Goal: Task Accomplishment & Management: Complete application form

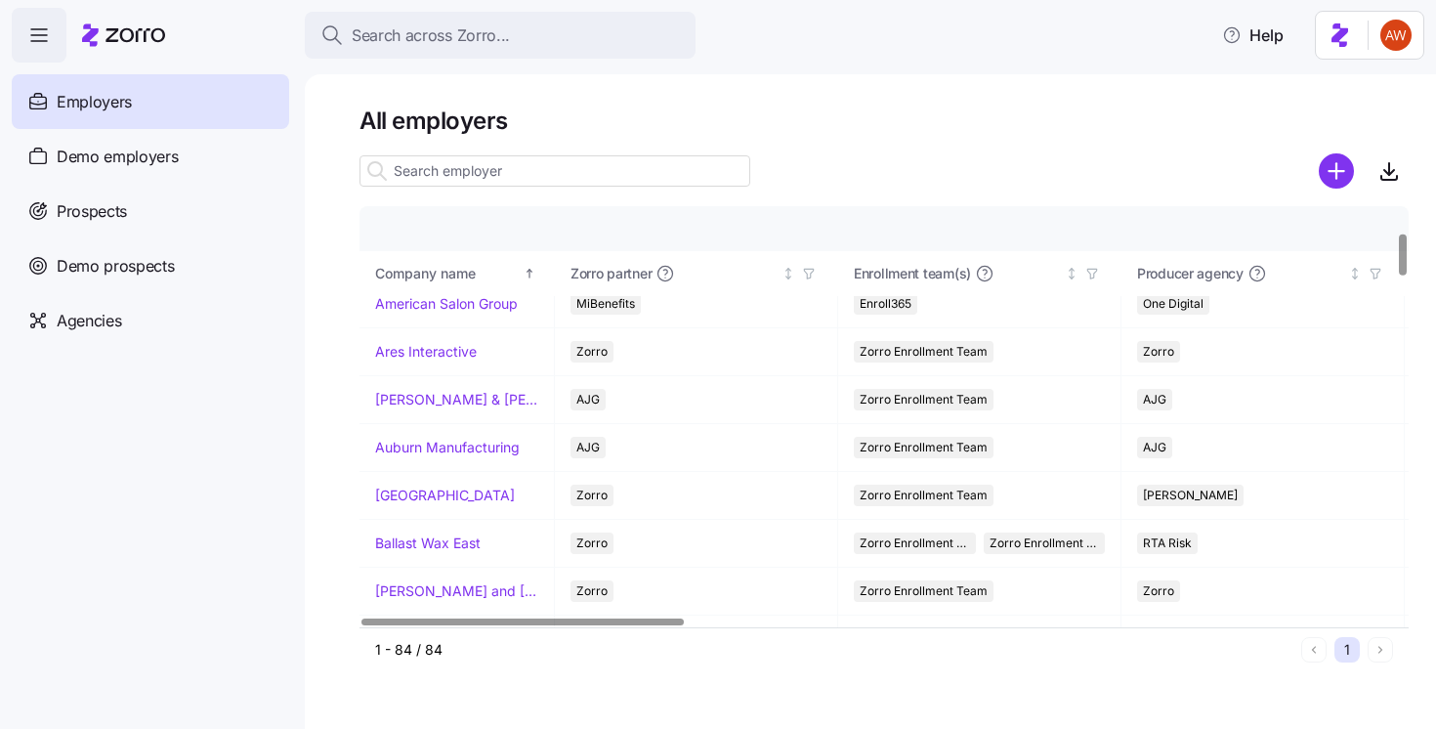
scroll to position [258, 0]
click at [454, 498] on link "[GEOGRAPHIC_DATA]" at bounding box center [445, 492] width 140 height 20
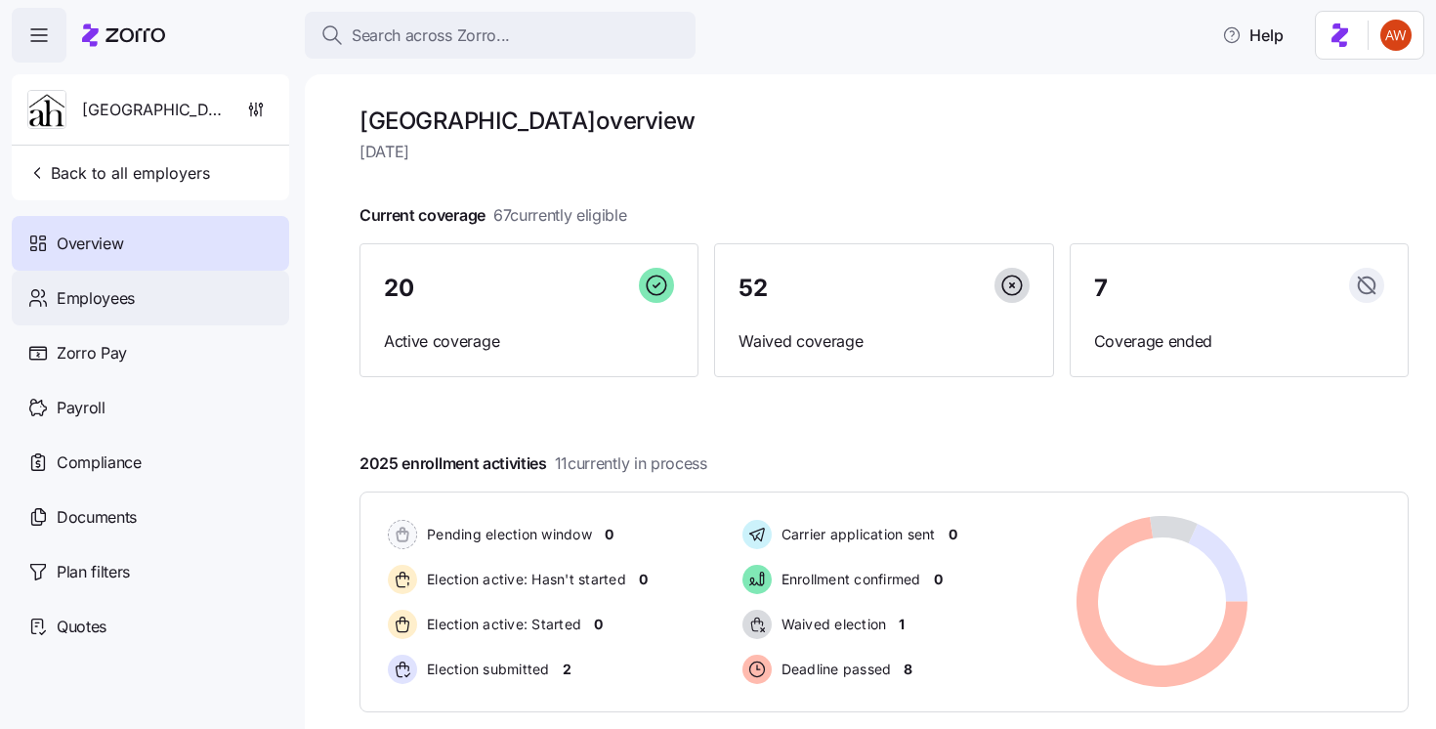
click at [84, 299] on span "Employees" at bounding box center [96, 298] width 78 height 24
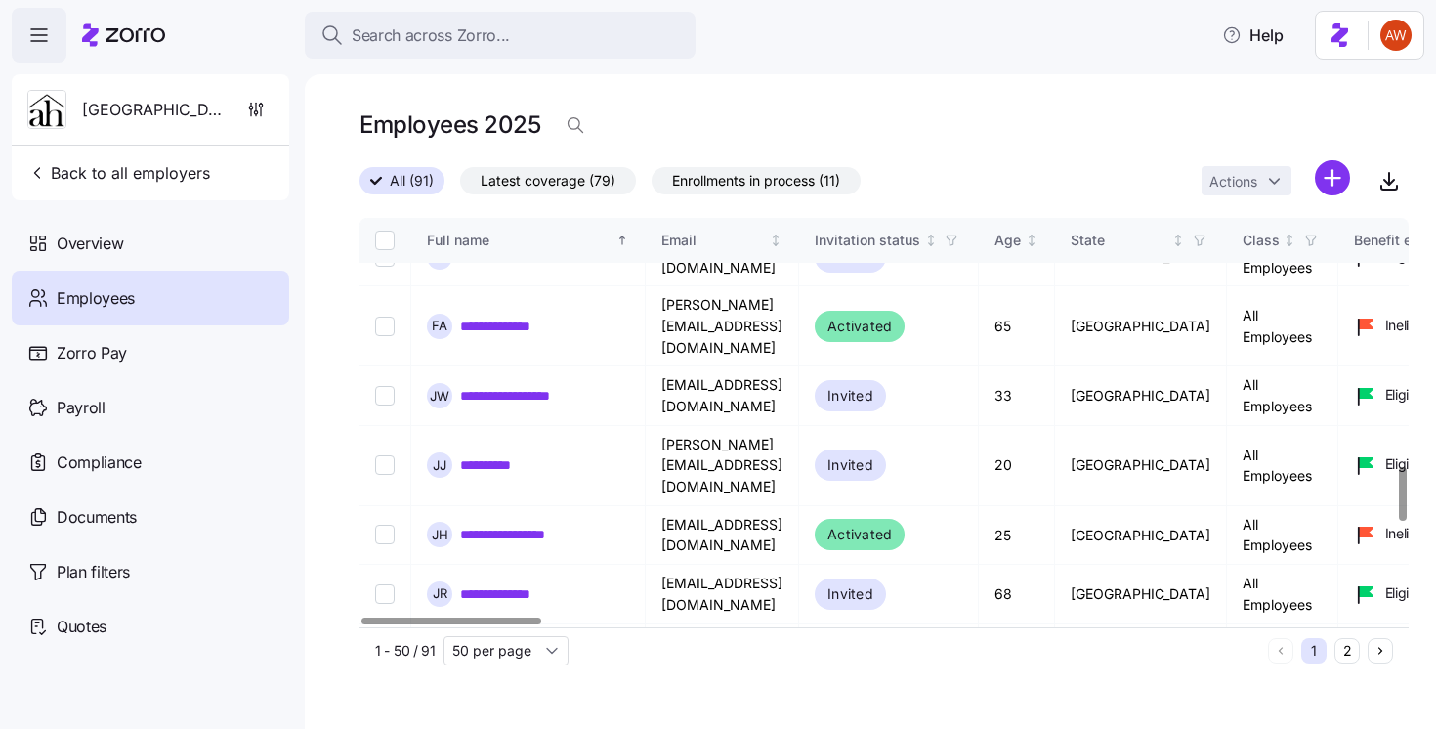
scroll to position [1922, 0]
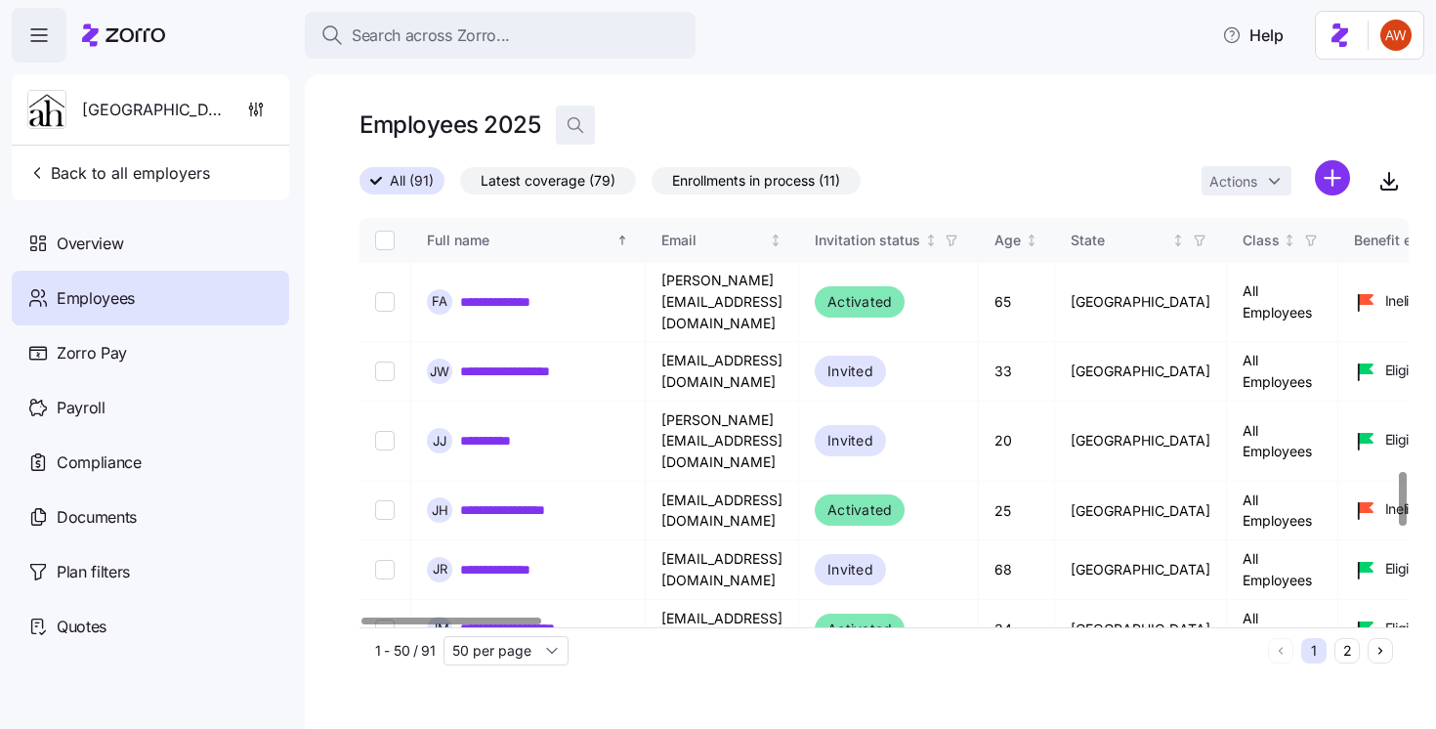
click at [578, 120] on icon "button" at bounding box center [575, 125] width 20 height 20
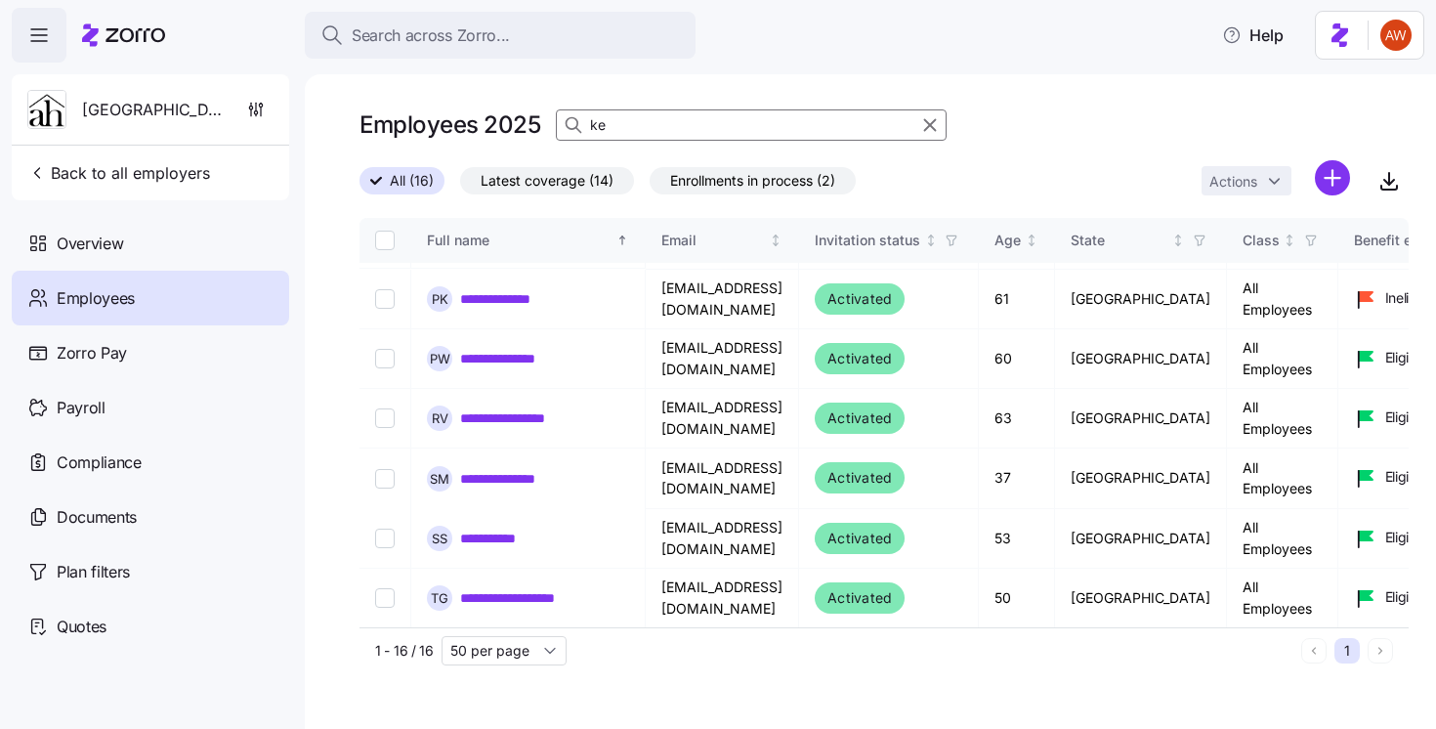
scroll to position [206, 0]
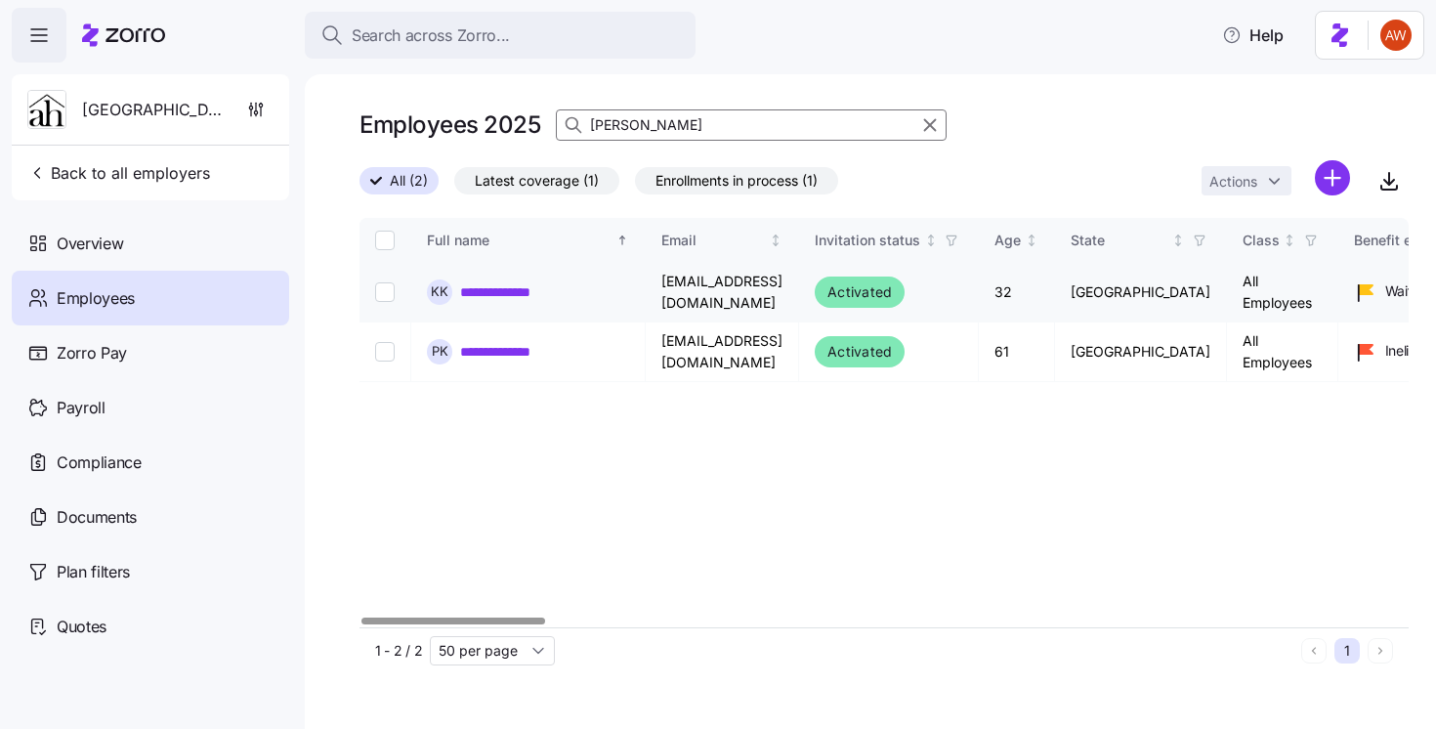
type input "[PERSON_NAME]"
click at [492, 290] on link "**********" at bounding box center [507, 292] width 94 height 20
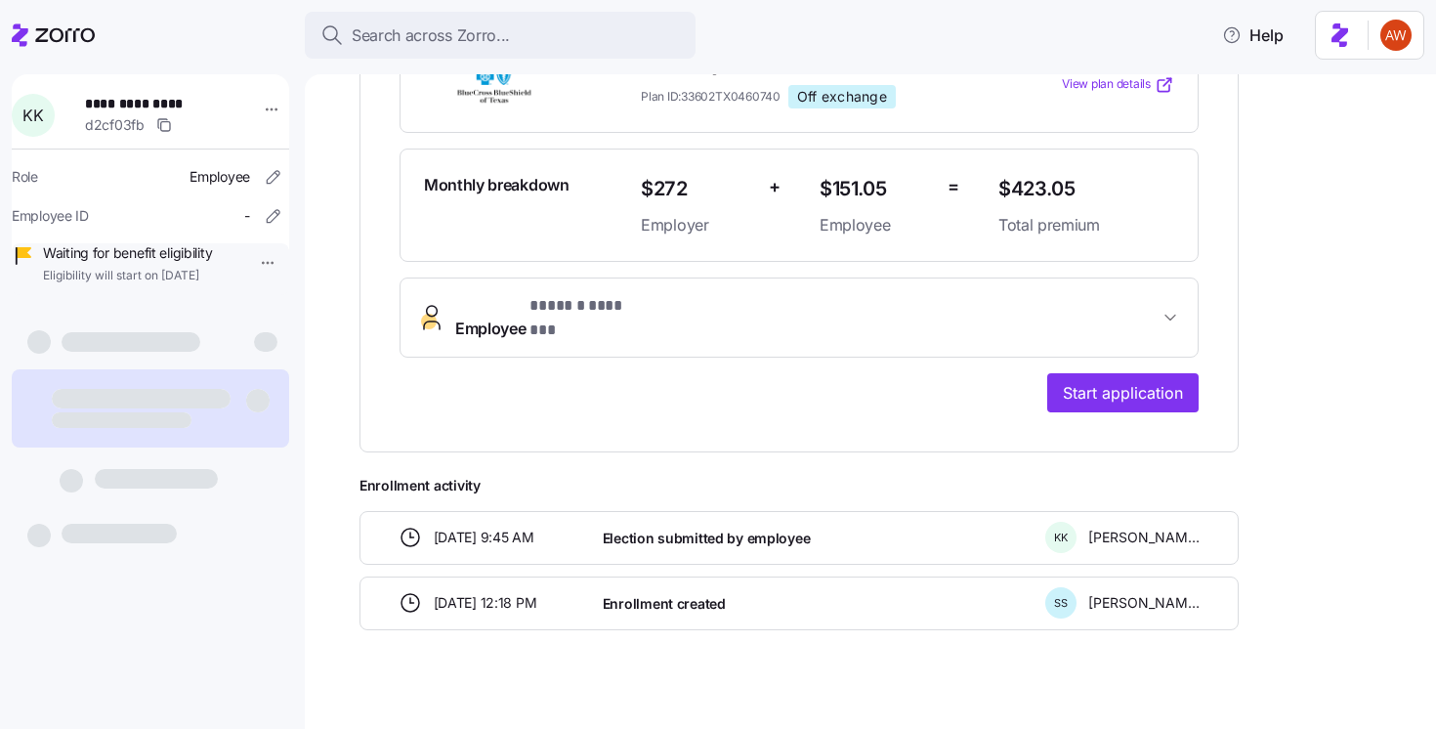
scroll to position [468, 0]
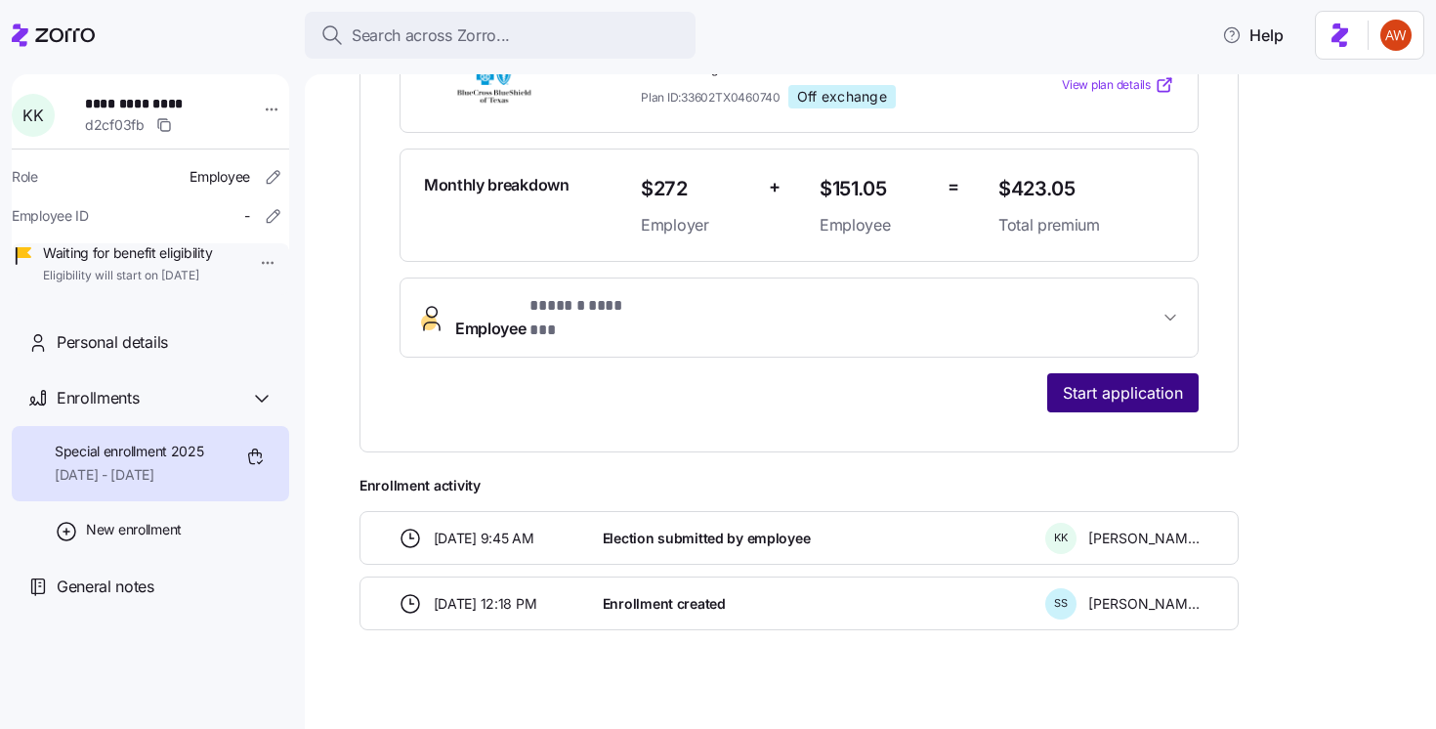
click at [1089, 384] on span "Start application" at bounding box center [1123, 392] width 120 height 23
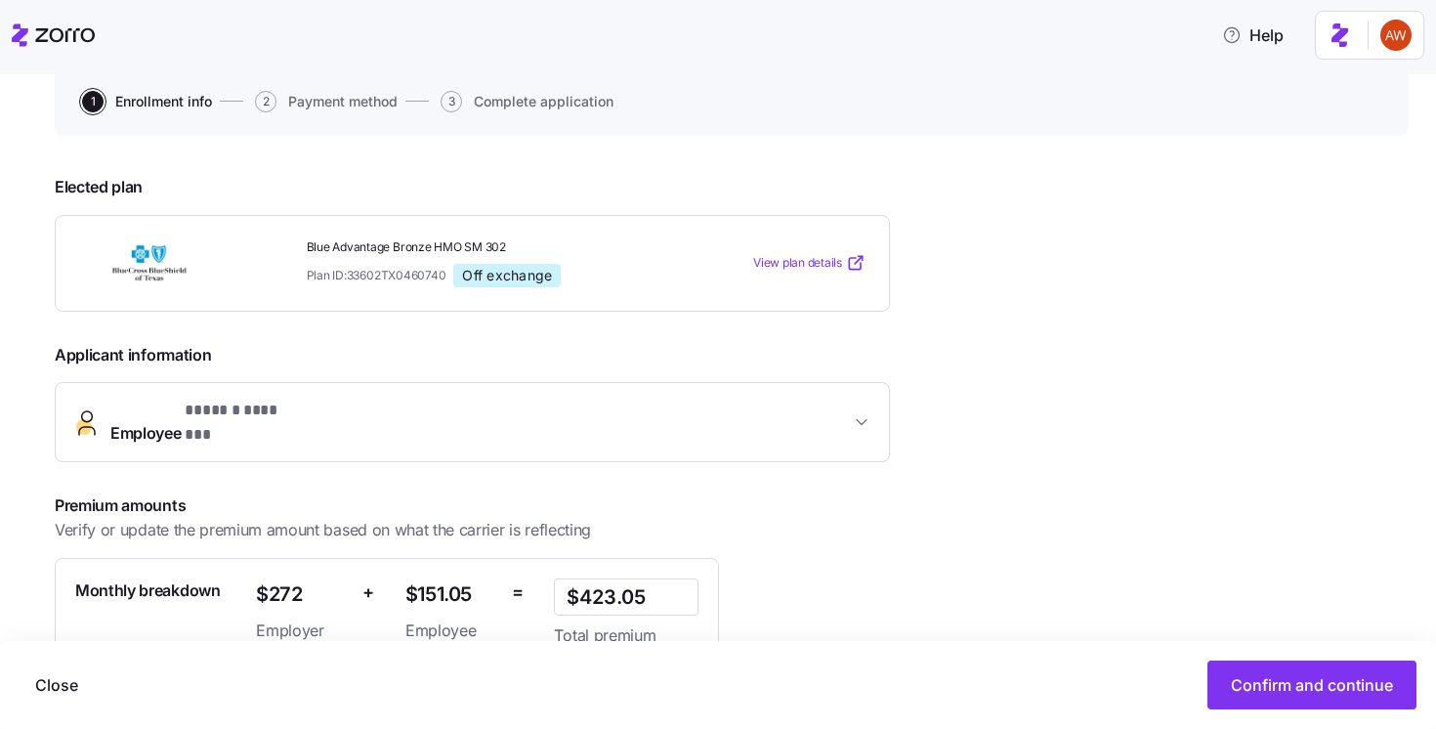
scroll to position [368, 0]
